Goal: Find specific page/section: Find specific page/section

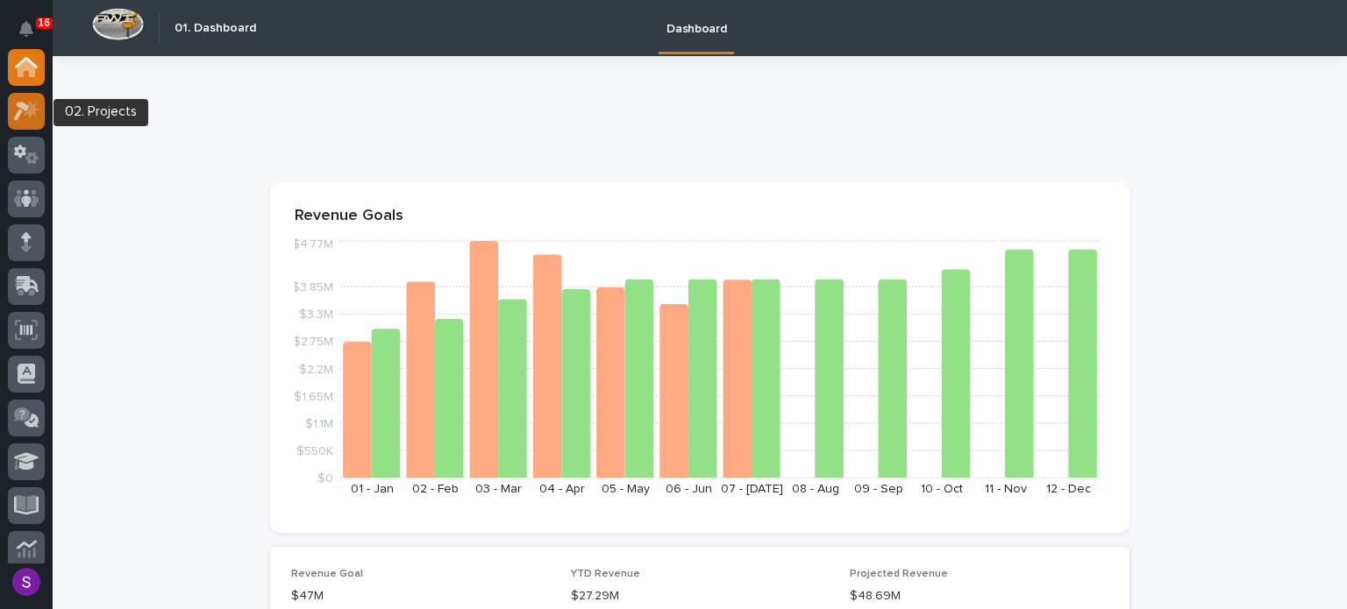
click at [26, 111] on icon at bounding box center [26, 111] width 25 height 20
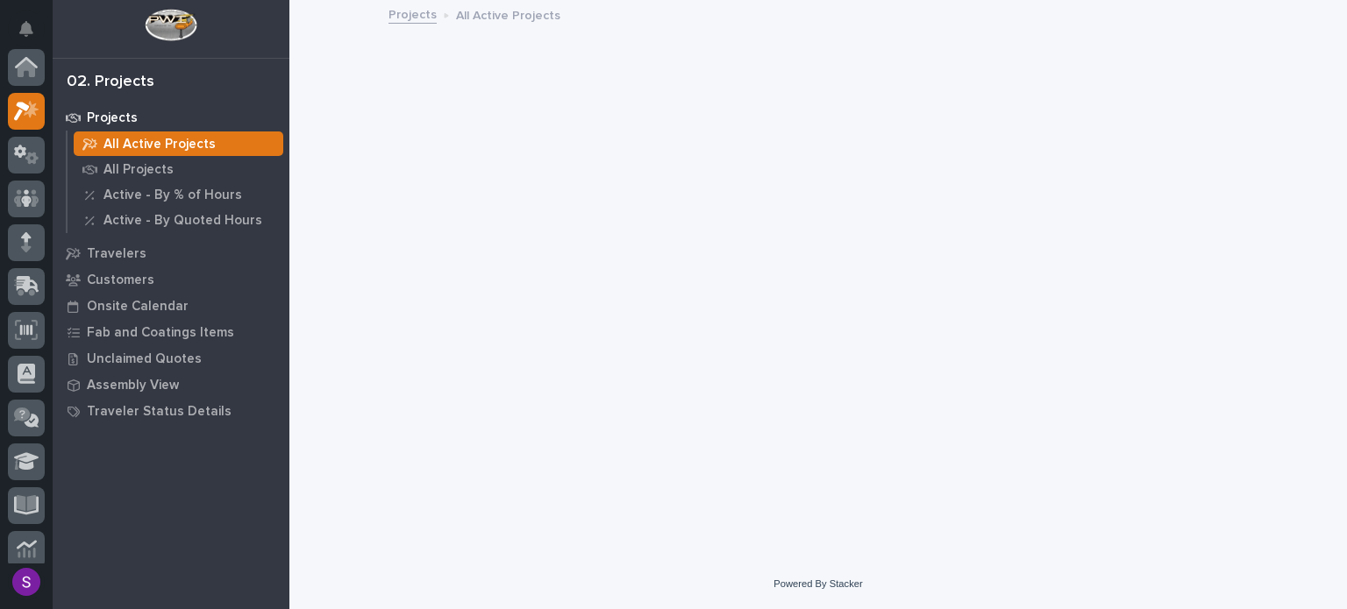
scroll to position [44, 0]
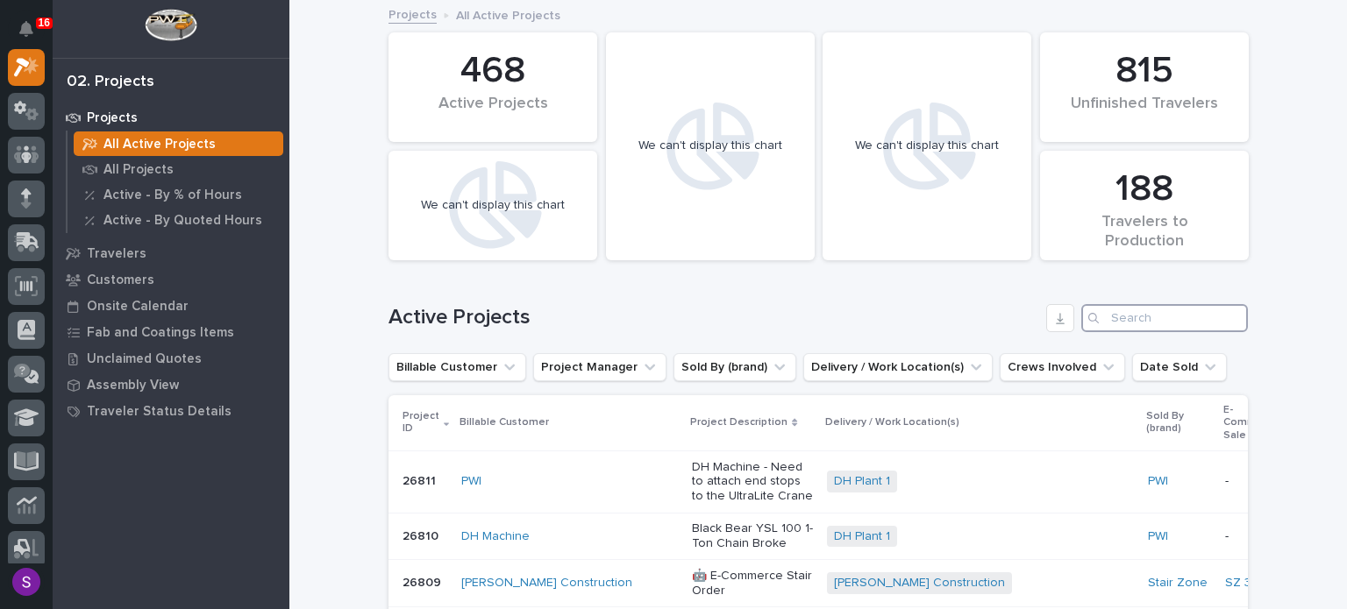
click at [1184, 329] on input "Search" at bounding box center [1164, 318] width 167 height 28
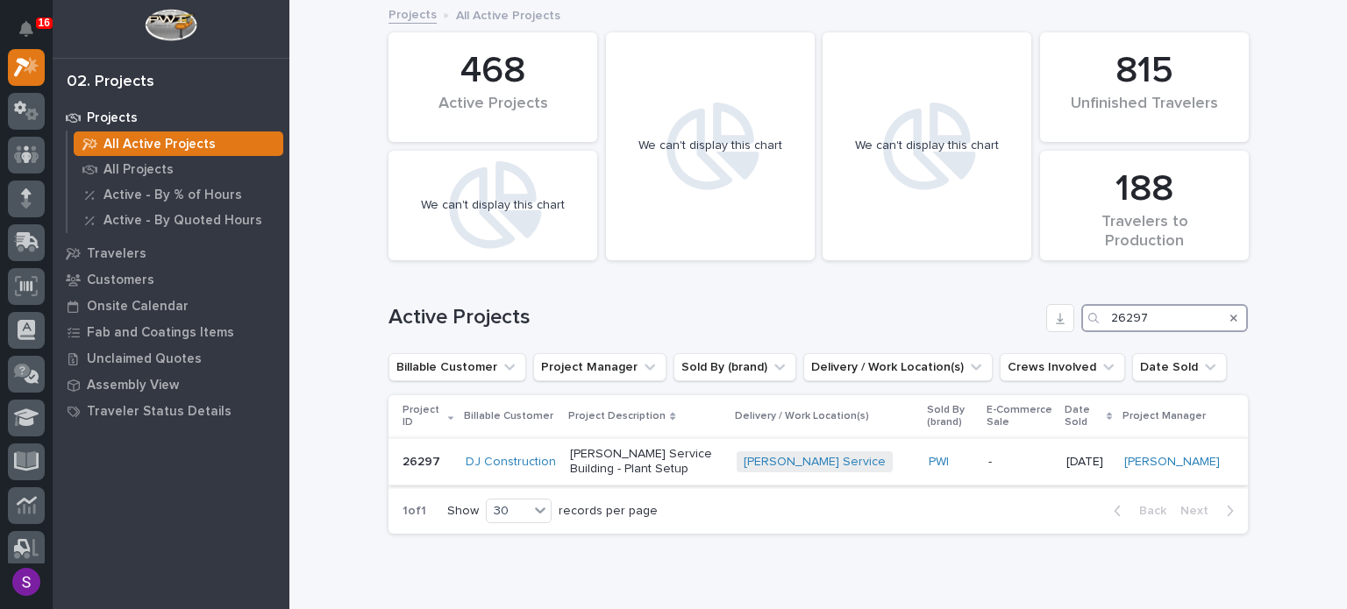
type input "26297"
click at [709, 468] on p "[PERSON_NAME] Service Building - Plant Setup" at bounding box center [646, 462] width 153 height 30
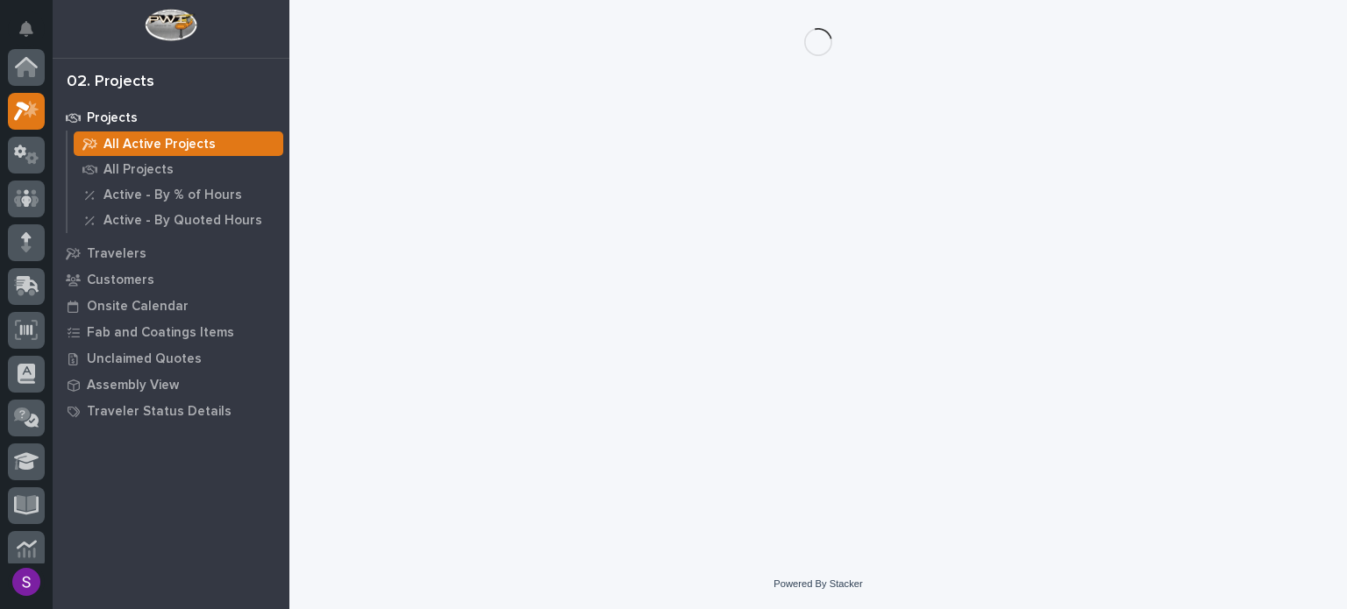
scroll to position [44, 0]
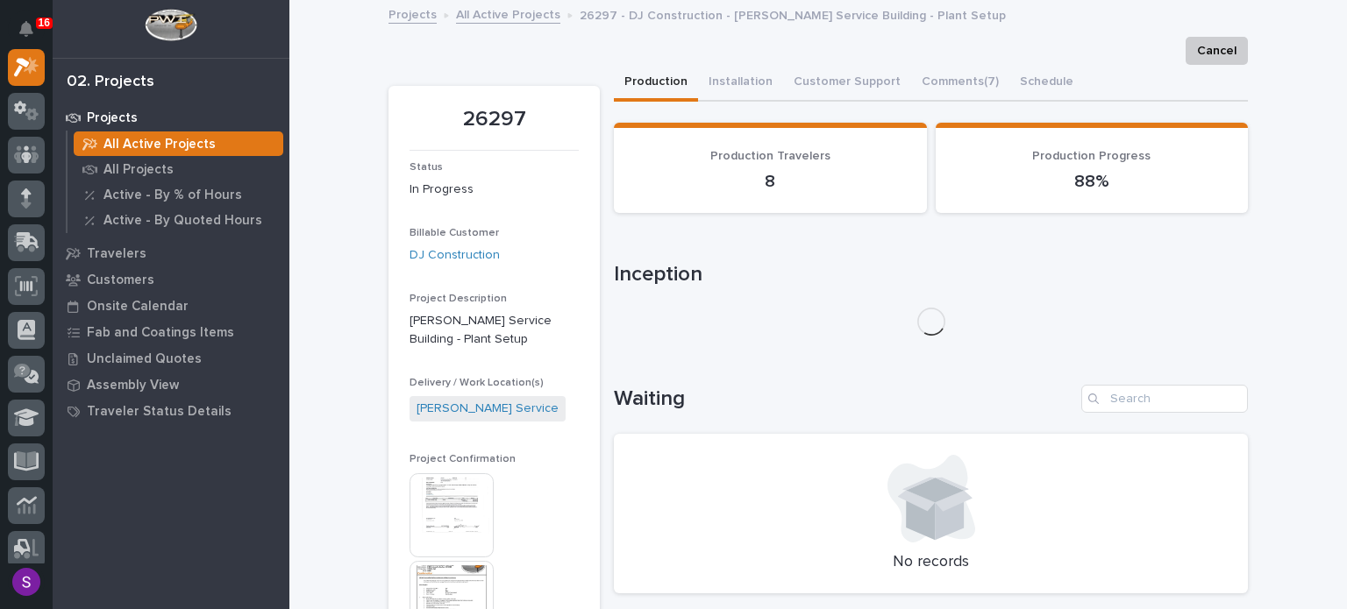
drag, startPoint x: 489, startPoint y: 468, endPoint x: 476, endPoint y: 491, distance: 26.3
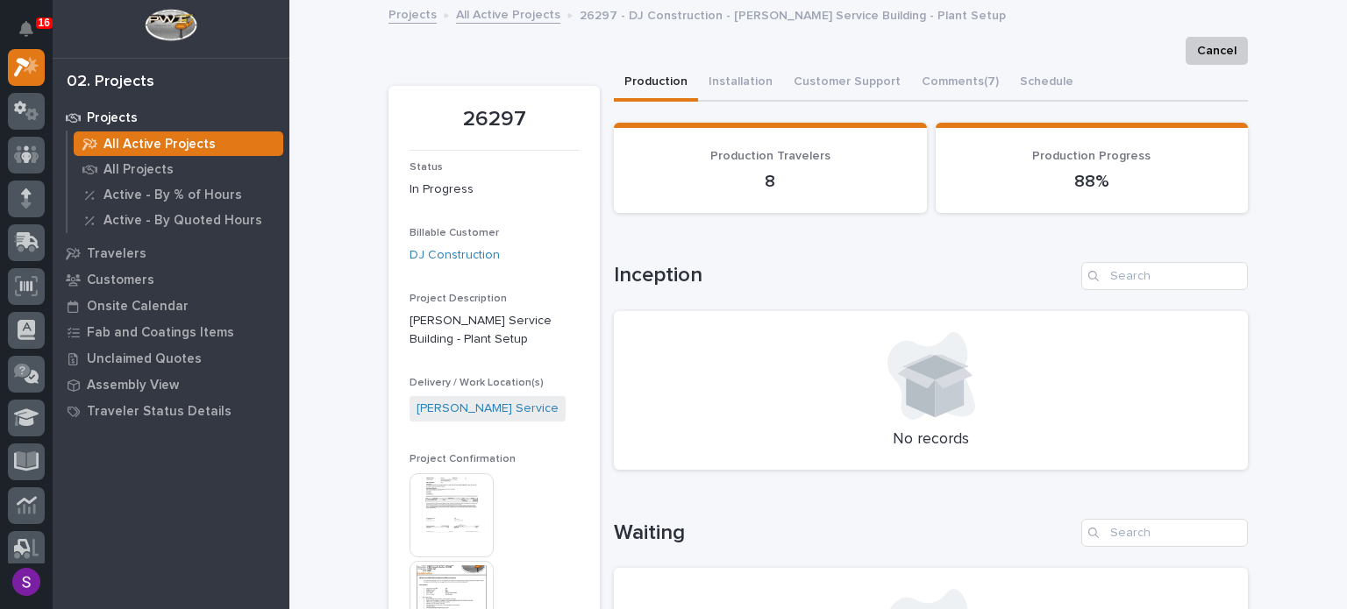
click at [476, 491] on img at bounding box center [451, 515] width 84 height 84
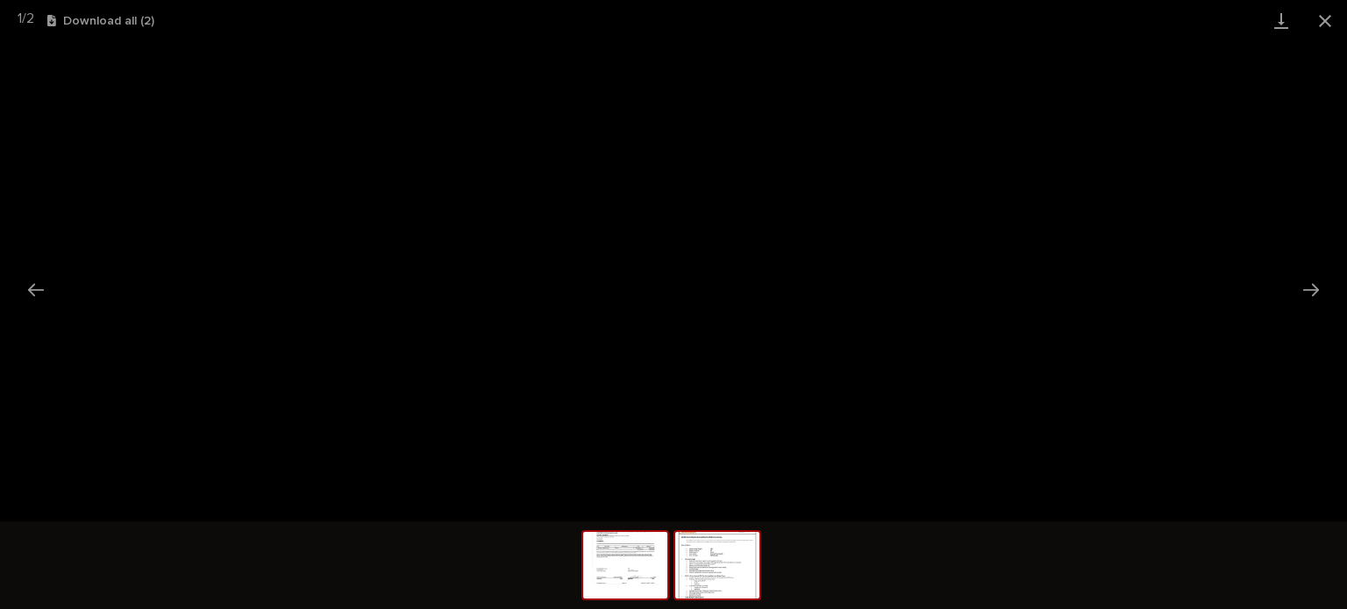
click at [734, 578] on img at bounding box center [717, 565] width 84 height 67
